Goal: Find specific page/section: Find specific page/section

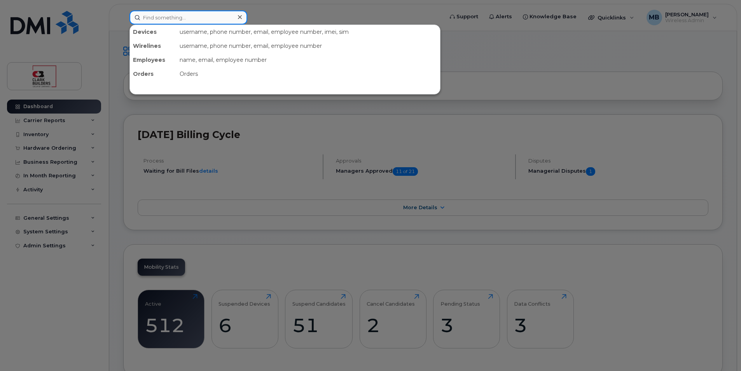
click at [182, 16] on input at bounding box center [188, 17] width 118 height 14
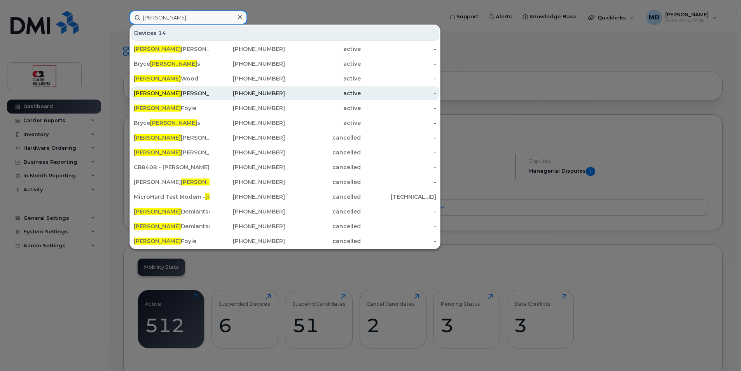
type input "adam"
click at [245, 89] on div "587-336-0182" at bounding box center [248, 93] width 76 height 14
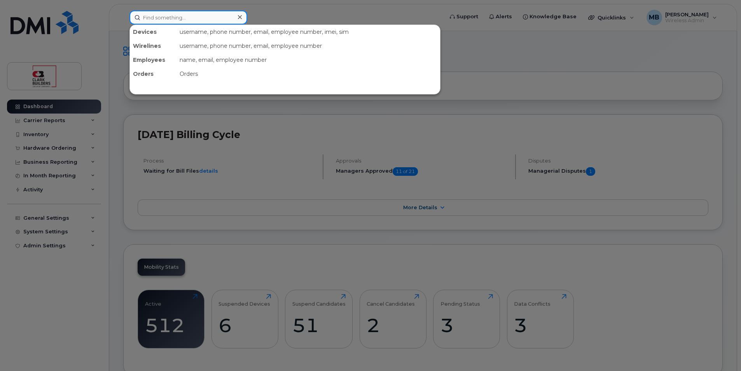
click at [196, 14] on input at bounding box center [188, 17] width 118 height 14
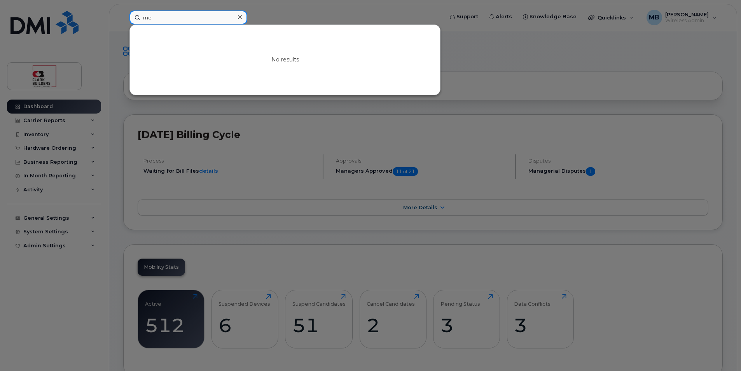
type input "m"
click at [308, 12] on div at bounding box center [370, 185] width 741 height 371
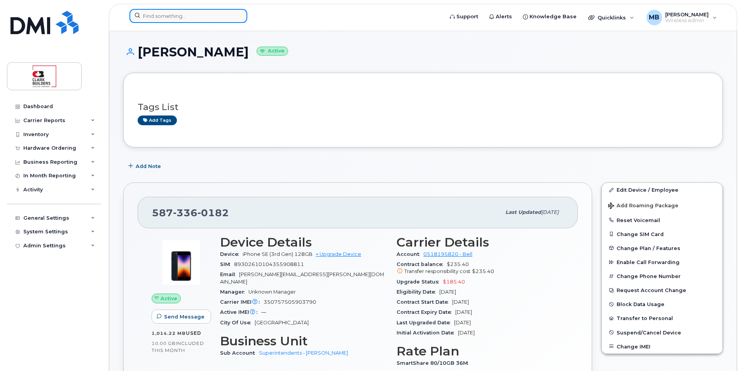
click at [184, 16] on input at bounding box center [188, 16] width 118 height 14
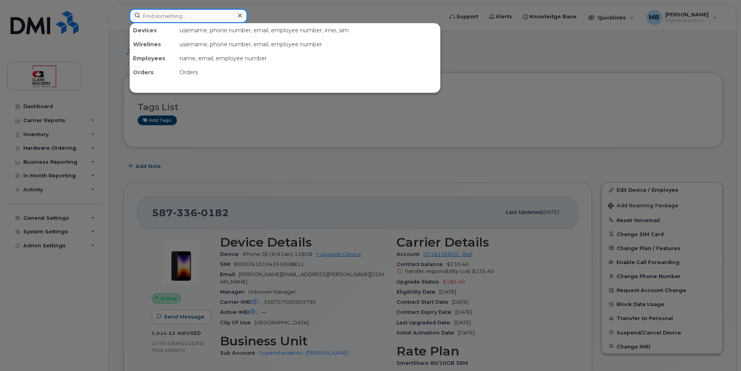
click at [167, 13] on input at bounding box center [188, 16] width 118 height 14
click at [100, 24] on div at bounding box center [370, 185] width 741 height 371
